Goal: Use online tool/utility: Utilize a website feature to perform a specific function

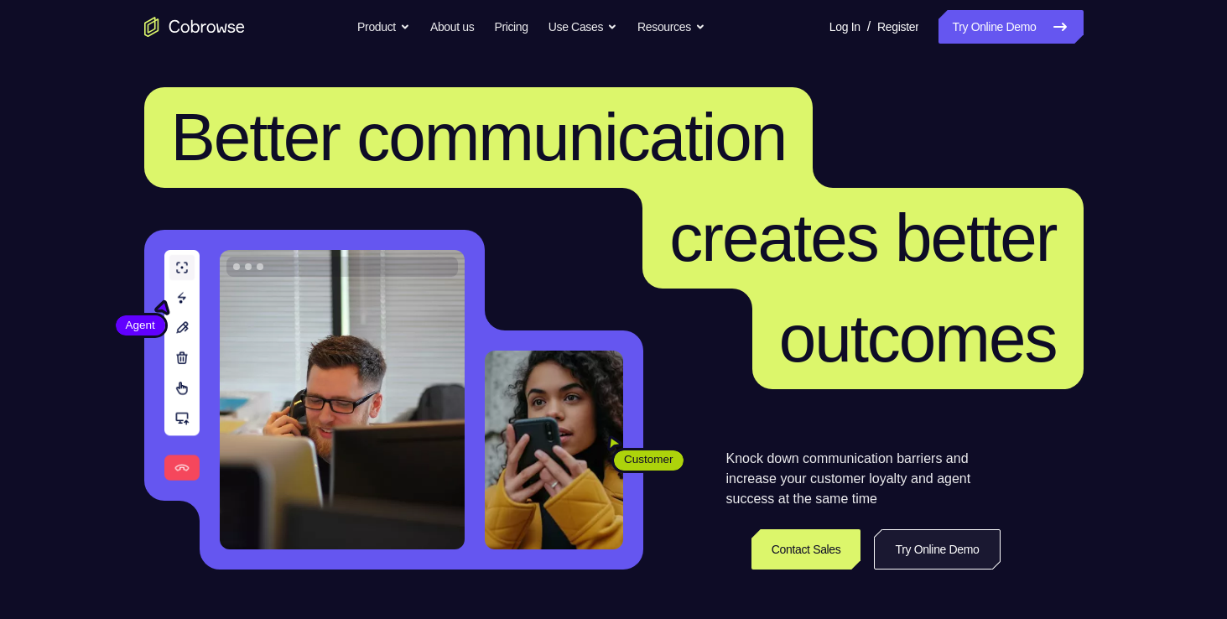
click at [927, 549] on link "Try Online Demo" at bounding box center [937, 549] width 126 height 40
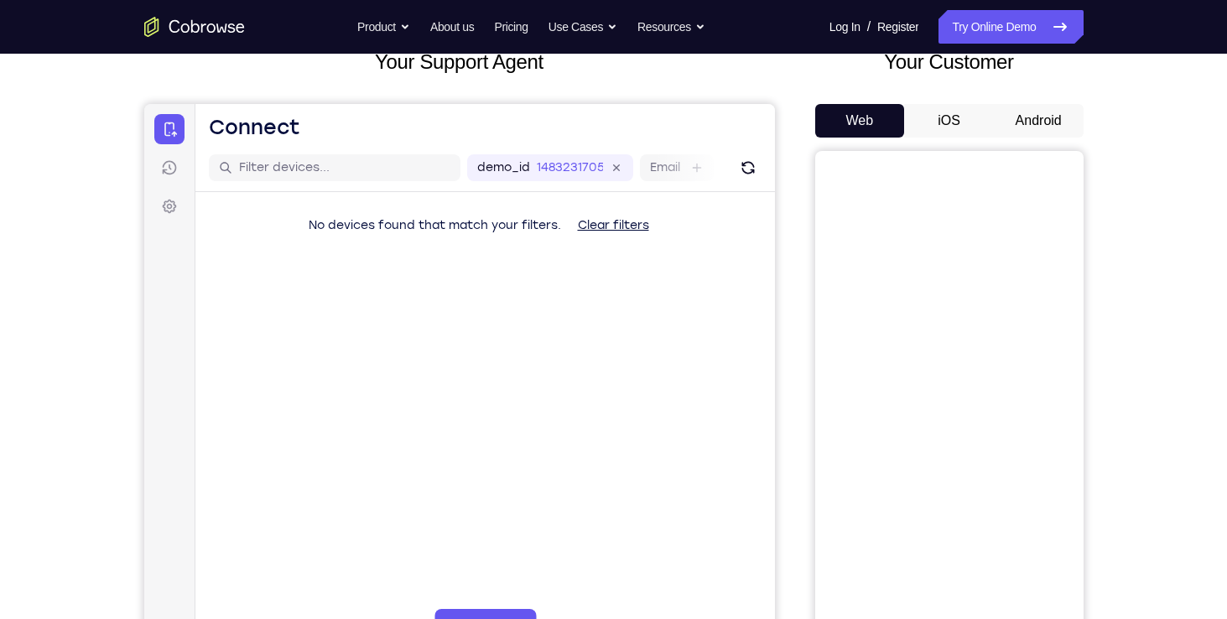
click at [1039, 116] on button "Android" at bounding box center [1039, 121] width 90 height 34
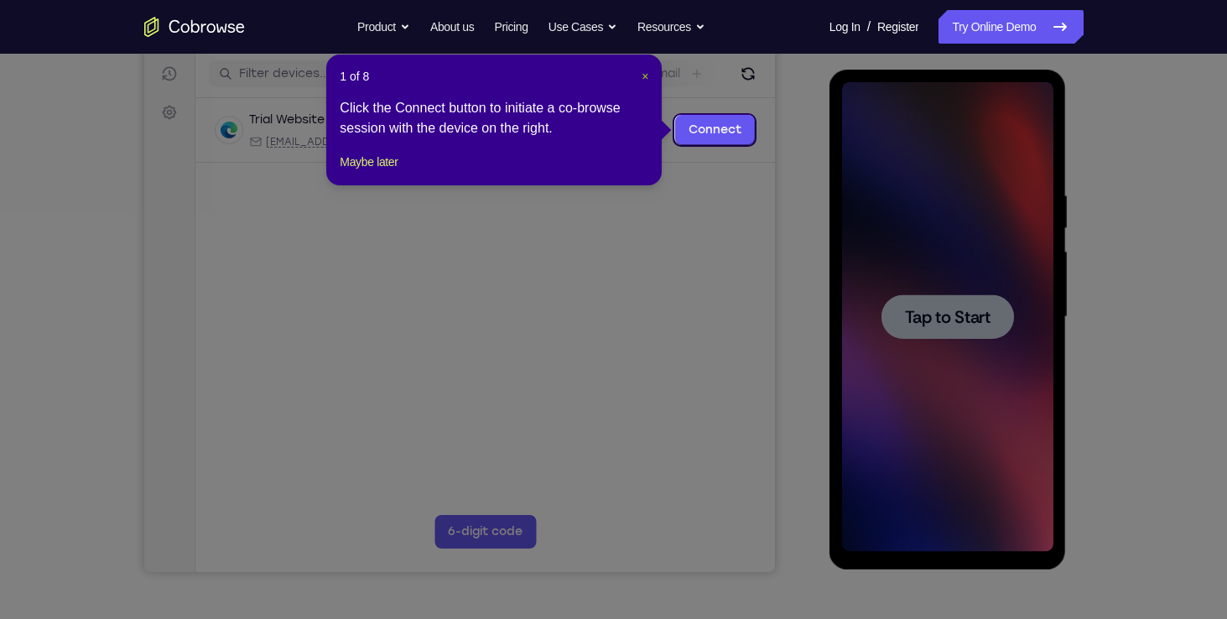
click at [646, 77] on span "×" at bounding box center [645, 76] width 7 height 13
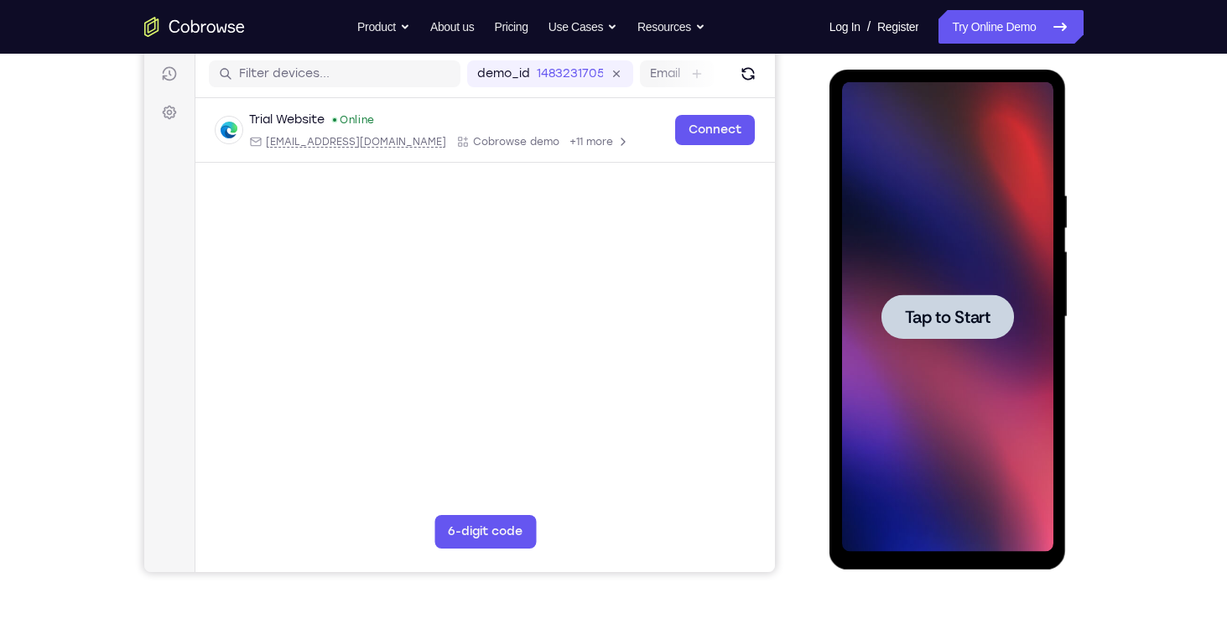
click at [951, 299] on div at bounding box center [948, 316] width 133 height 44
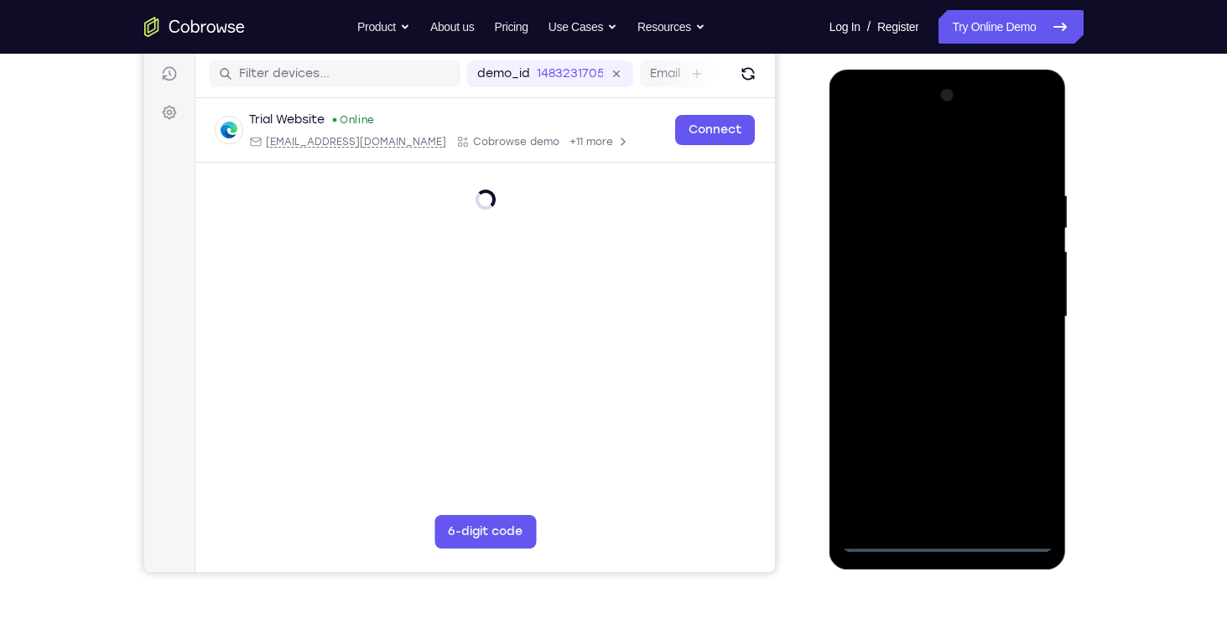
click at [947, 542] on div at bounding box center [947, 317] width 211 height 470
click at [947, 539] on div at bounding box center [947, 317] width 211 height 470
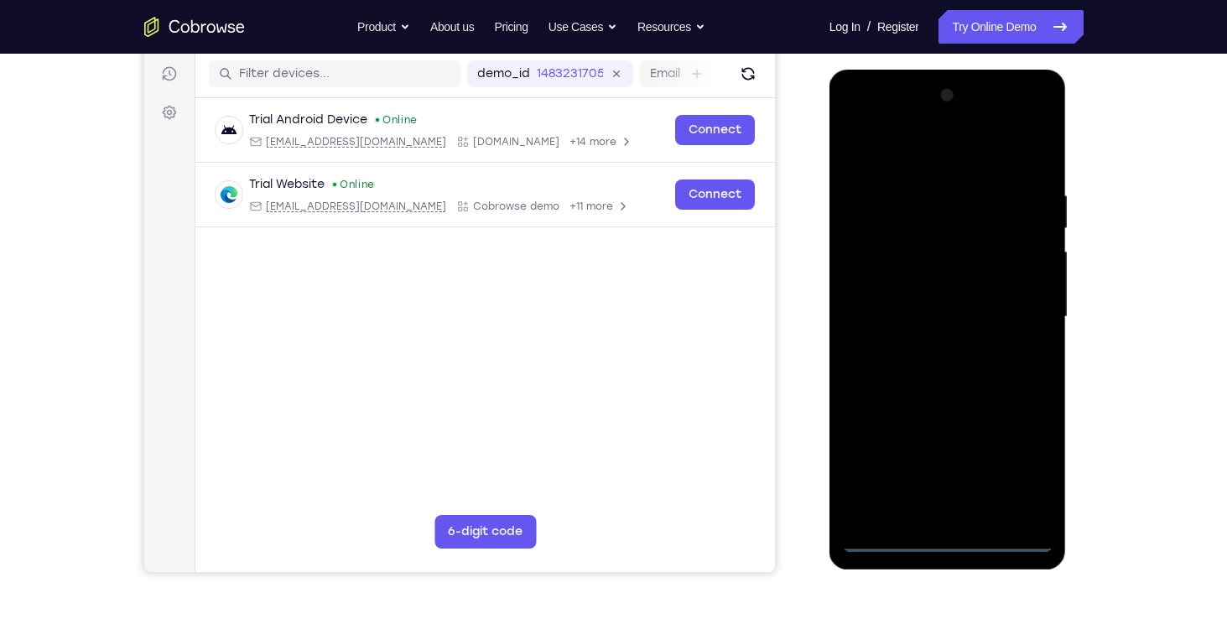
click at [1031, 469] on div at bounding box center [947, 317] width 211 height 470
click at [923, 153] on div at bounding box center [947, 317] width 211 height 470
click at [1039, 126] on div at bounding box center [947, 317] width 211 height 470
click at [964, 203] on div at bounding box center [947, 317] width 211 height 470
click at [924, 124] on div at bounding box center [947, 317] width 211 height 470
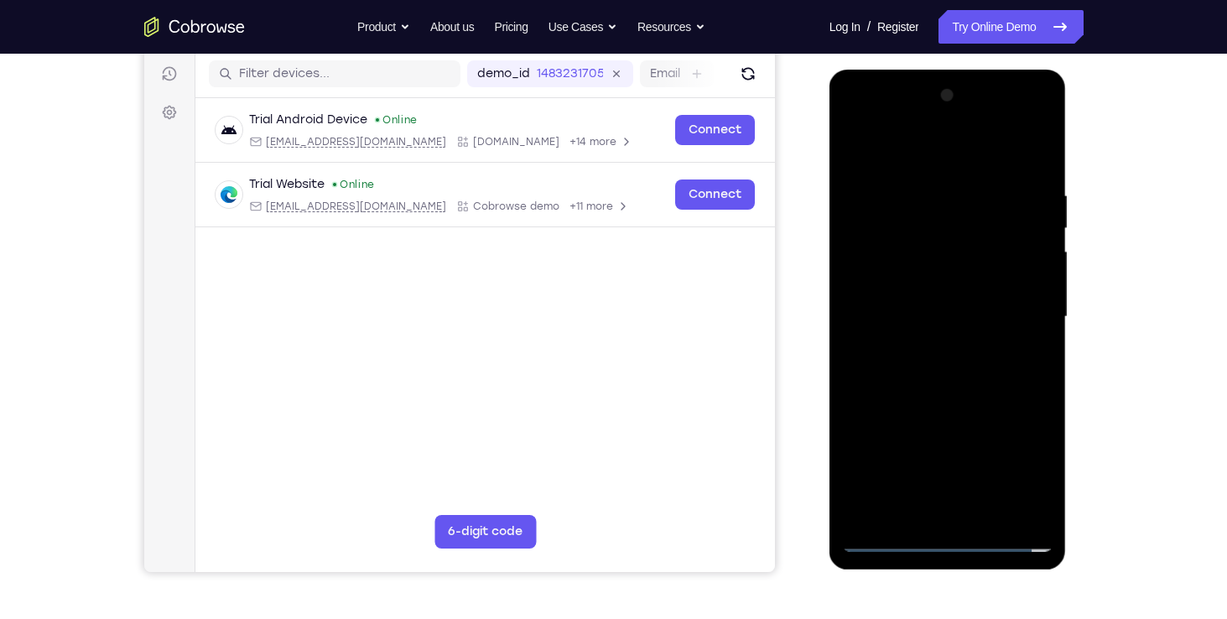
click at [1037, 511] on div at bounding box center [947, 317] width 211 height 470
click at [868, 280] on div at bounding box center [947, 317] width 211 height 470
click at [960, 478] on div at bounding box center [947, 317] width 211 height 470
click at [937, 488] on div at bounding box center [947, 317] width 211 height 470
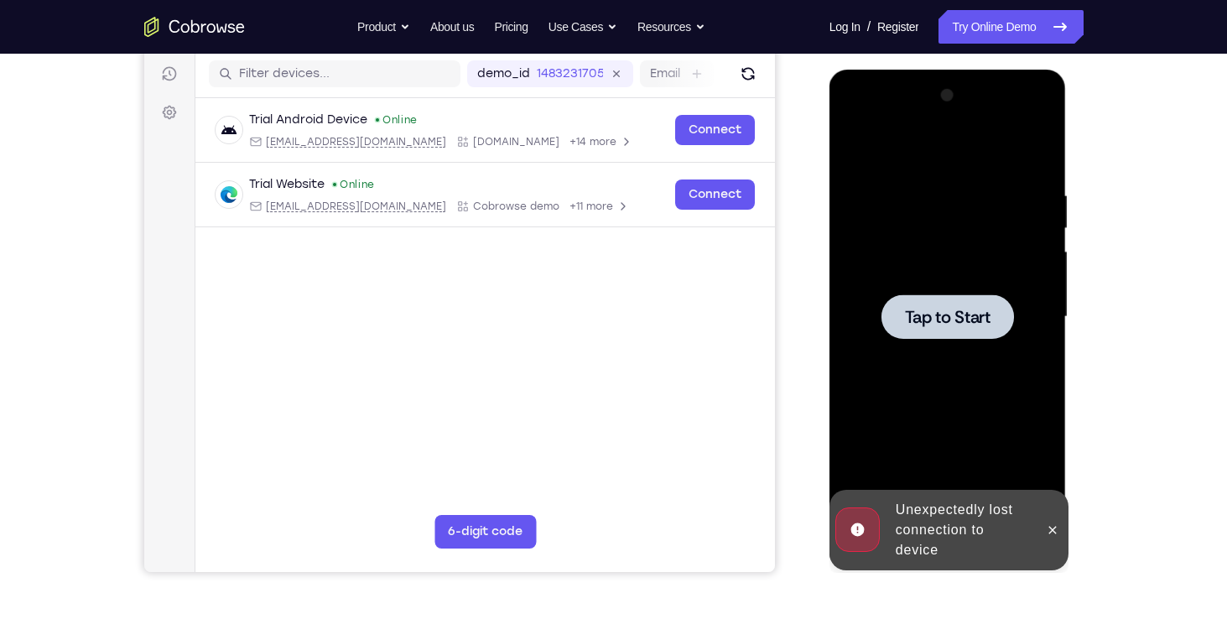
click at [961, 322] on span "Tap to Start" at bounding box center [948, 317] width 86 height 17
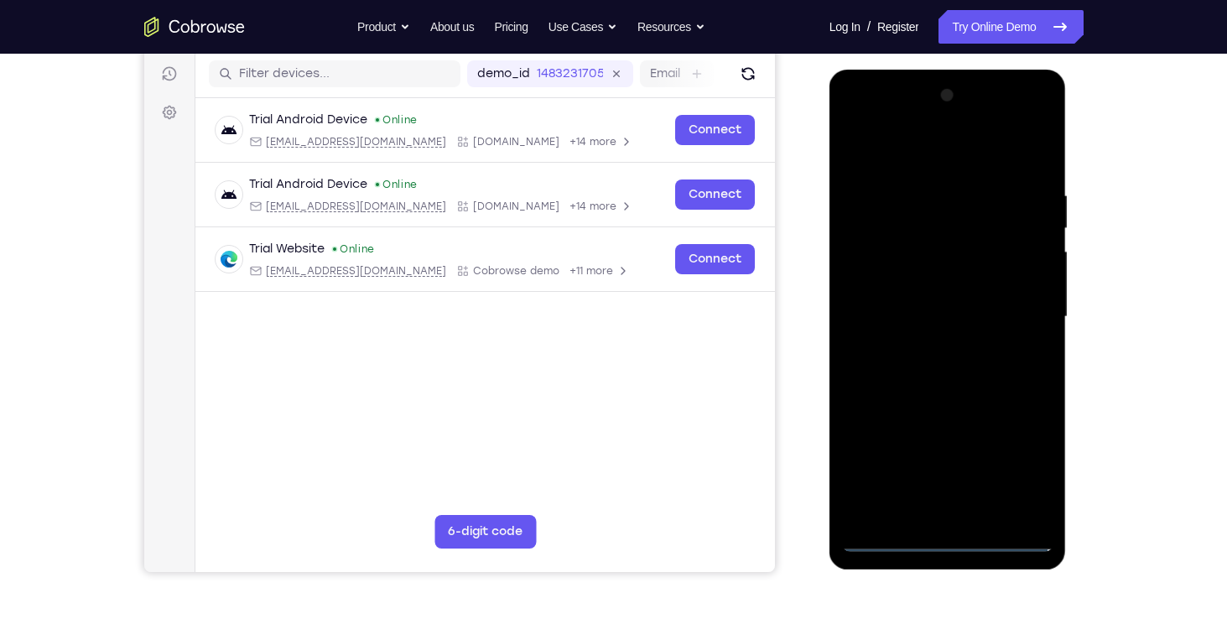
click at [945, 536] on div at bounding box center [947, 317] width 211 height 470
click at [1029, 462] on div at bounding box center [947, 317] width 211 height 470
click at [946, 158] on div at bounding box center [947, 317] width 211 height 470
click at [1038, 115] on div at bounding box center [947, 317] width 211 height 470
click at [954, 201] on div at bounding box center [947, 317] width 211 height 470
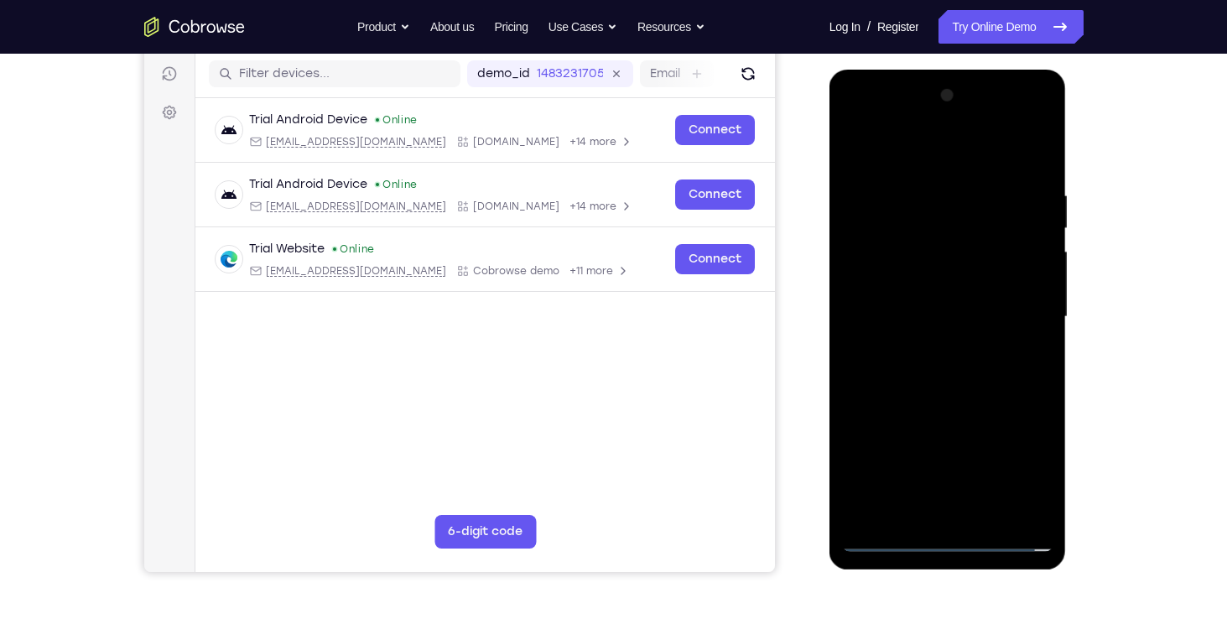
click at [908, 129] on div at bounding box center [947, 317] width 211 height 470
click at [877, 283] on div at bounding box center [947, 317] width 211 height 470
click at [959, 418] on div at bounding box center [947, 317] width 211 height 470
click at [956, 357] on div at bounding box center [947, 317] width 211 height 470
click at [947, 307] on div at bounding box center [947, 317] width 211 height 470
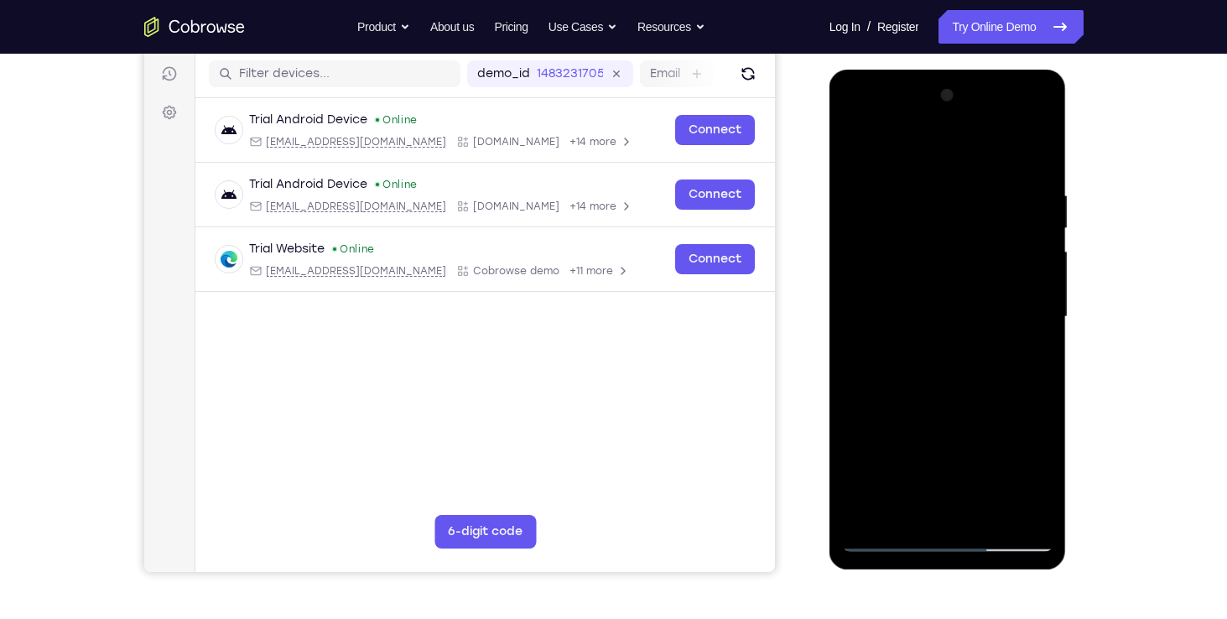
click at [1014, 294] on div at bounding box center [947, 317] width 211 height 470
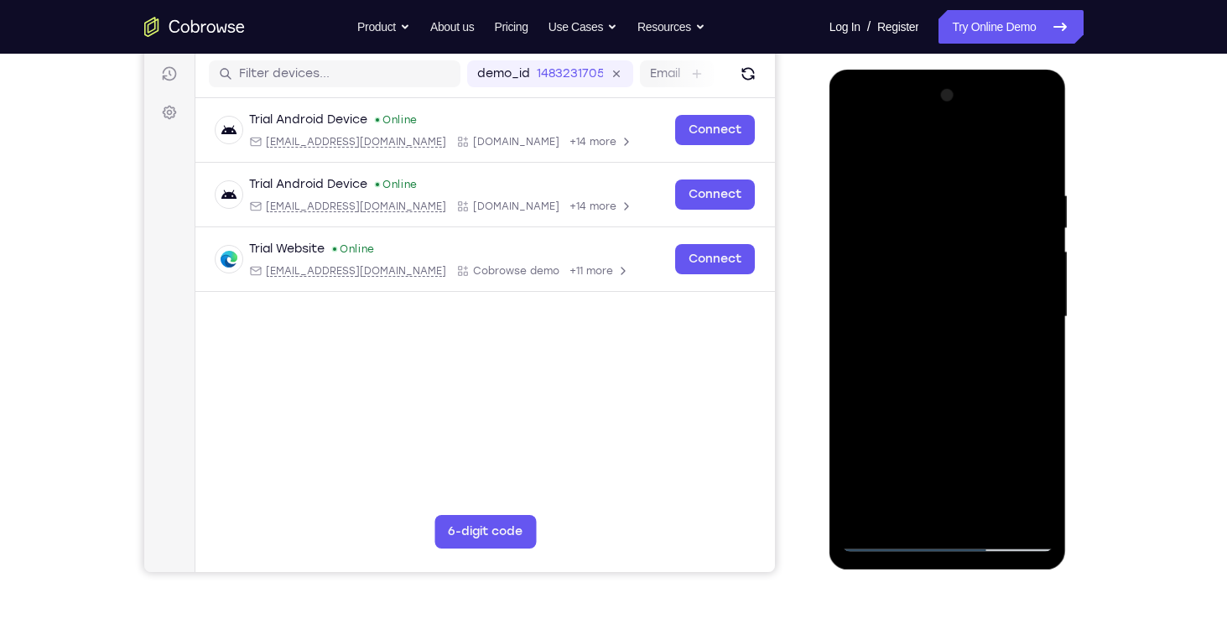
click at [1014, 294] on div at bounding box center [947, 317] width 211 height 470
click at [982, 315] on div at bounding box center [947, 317] width 211 height 470
